Goal: Task Accomplishment & Management: Manage account settings

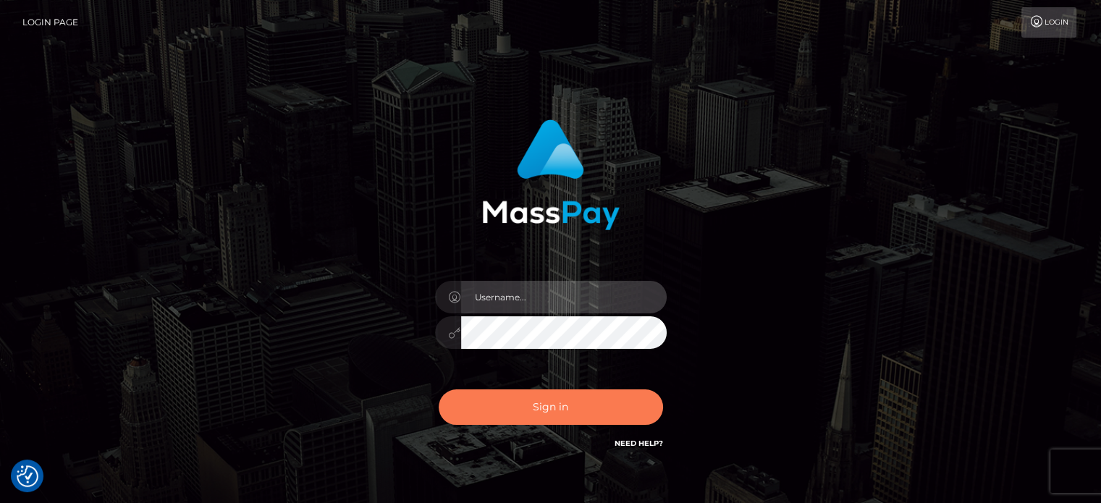
type input "Caren.Ace"
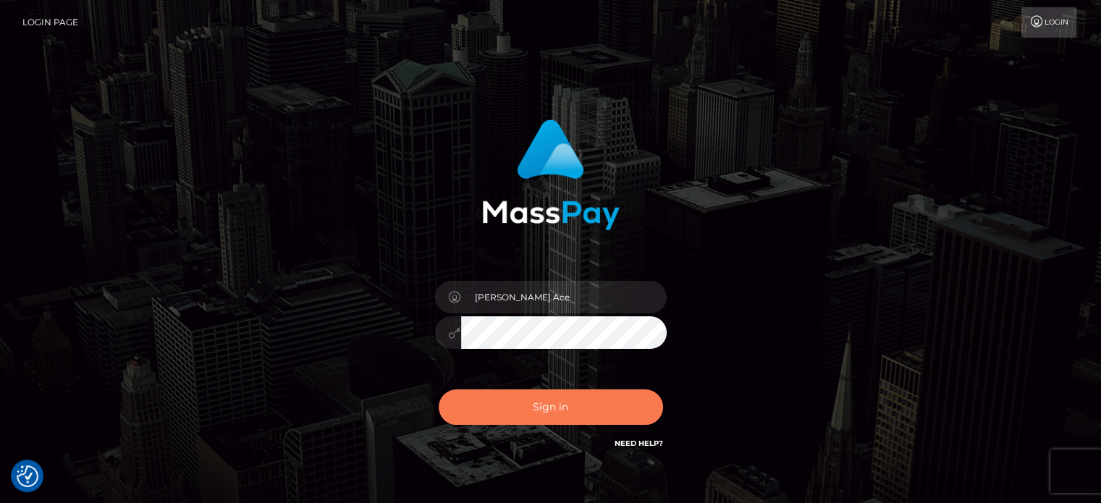
click at [537, 415] on button "Sign in" at bounding box center [551, 406] width 224 height 35
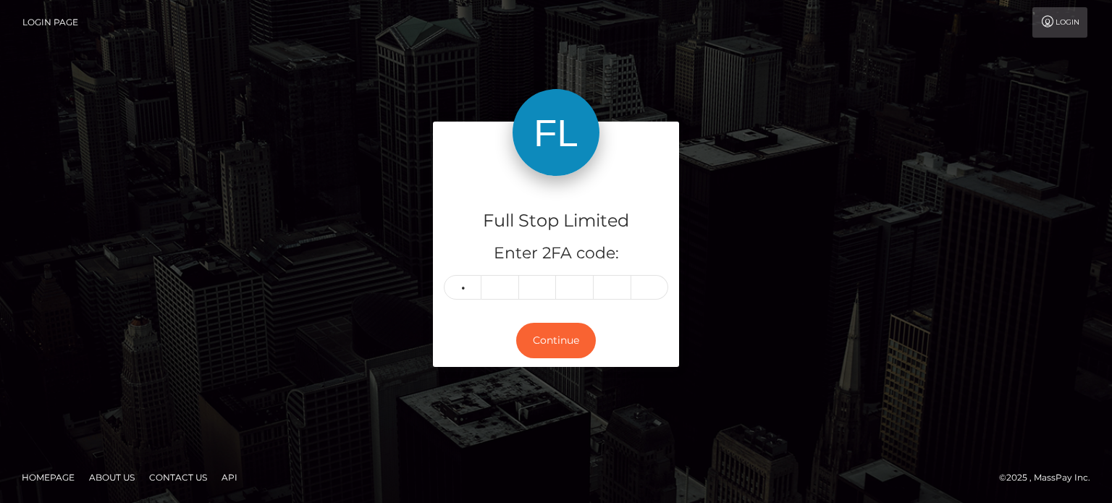
type input "2"
type input "1"
type input "2"
type input "8"
type input "9"
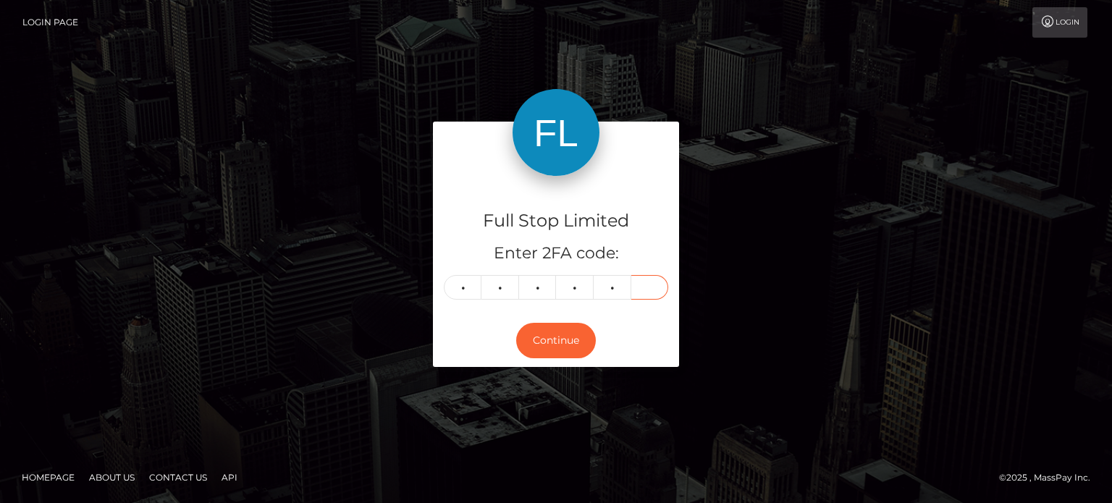
type input "0"
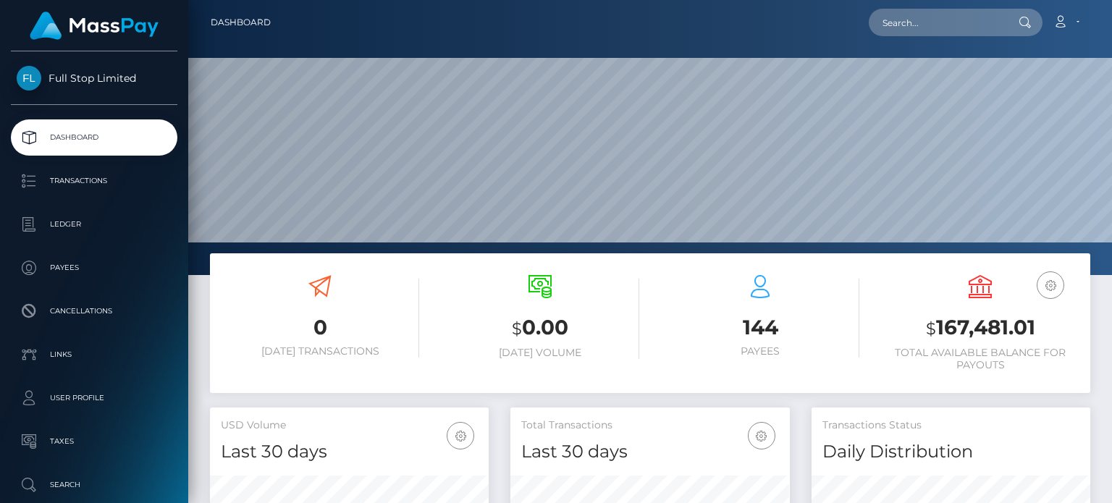
scroll to position [256, 278]
drag, startPoint x: 1039, startPoint y: 327, endPoint x: 938, endPoint y: 326, distance: 100.6
click at [938, 326] on h3 "$ 167,481.01" at bounding box center [980, 328] width 198 height 30
copy h3 "167,481.01"
